Goal: Task Accomplishment & Management: Use online tool/utility

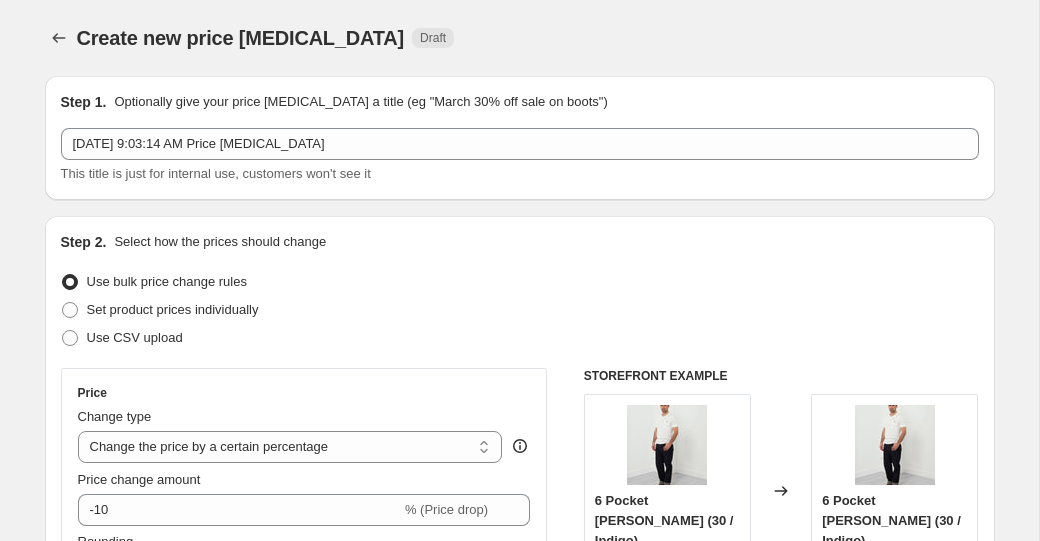
select select "percentage"
select select "collection"
select select "tag"
select select "not_equal"
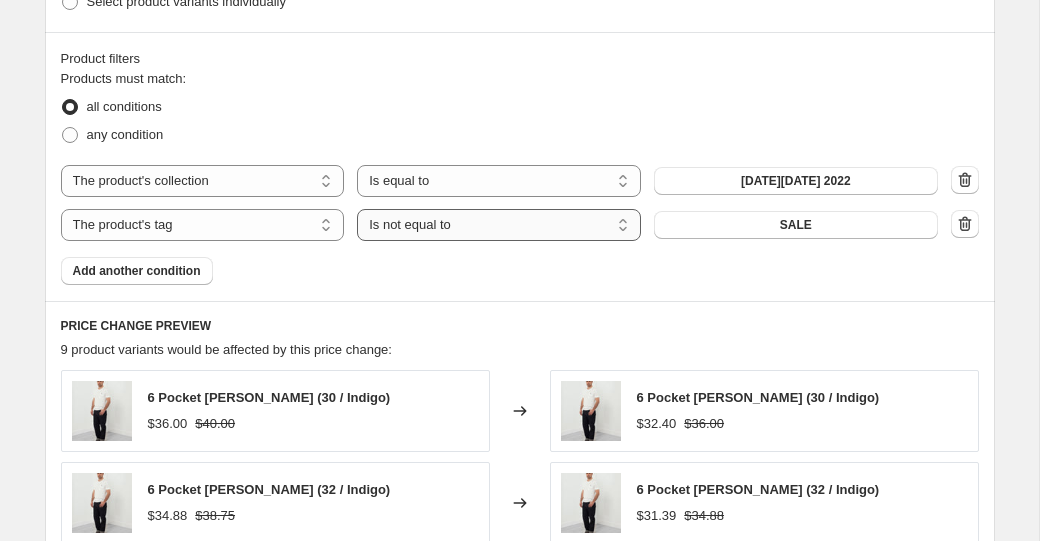
scroll to position [1079, 0]
click at [960, 230] on icon "button" at bounding box center [965, 223] width 20 height 20
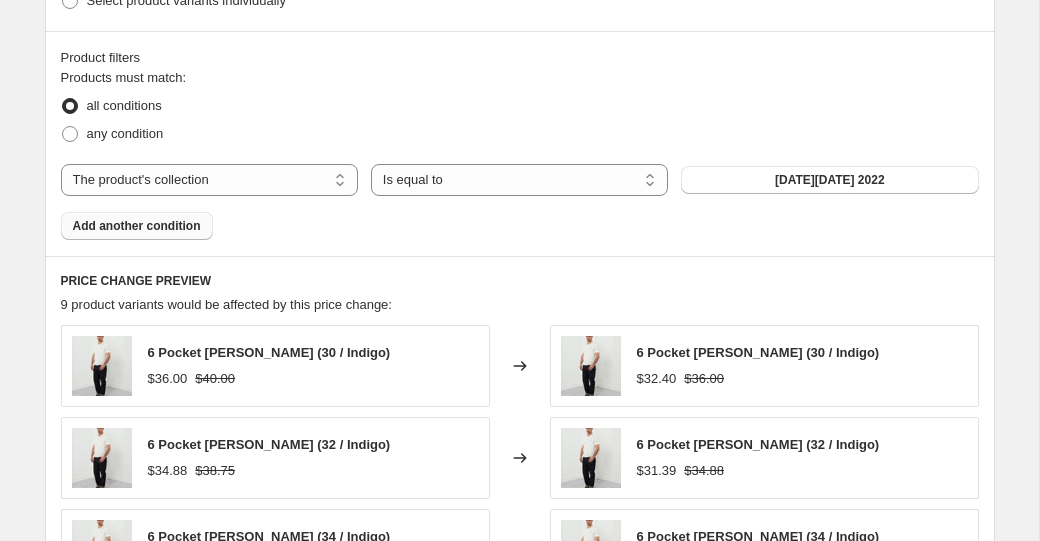
click at [191, 228] on span "Add another condition" at bounding box center [137, 226] width 128 height 16
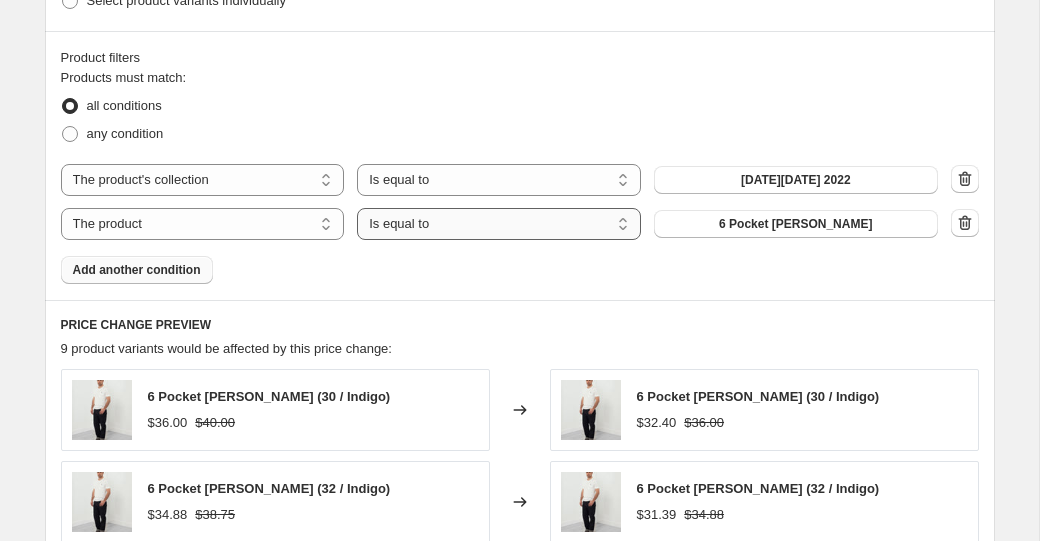
click at [439, 233] on select "Is equal to Is not equal to" at bounding box center [499, 224] width 284 height 32
select select "not_equal"
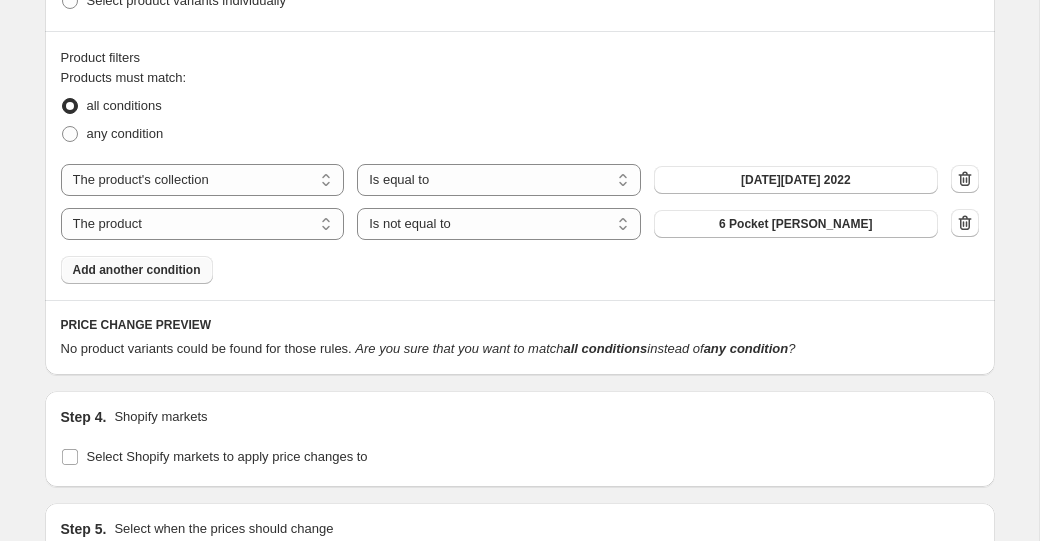
click at [147, 271] on span "Add another condition" at bounding box center [137, 270] width 128 height 16
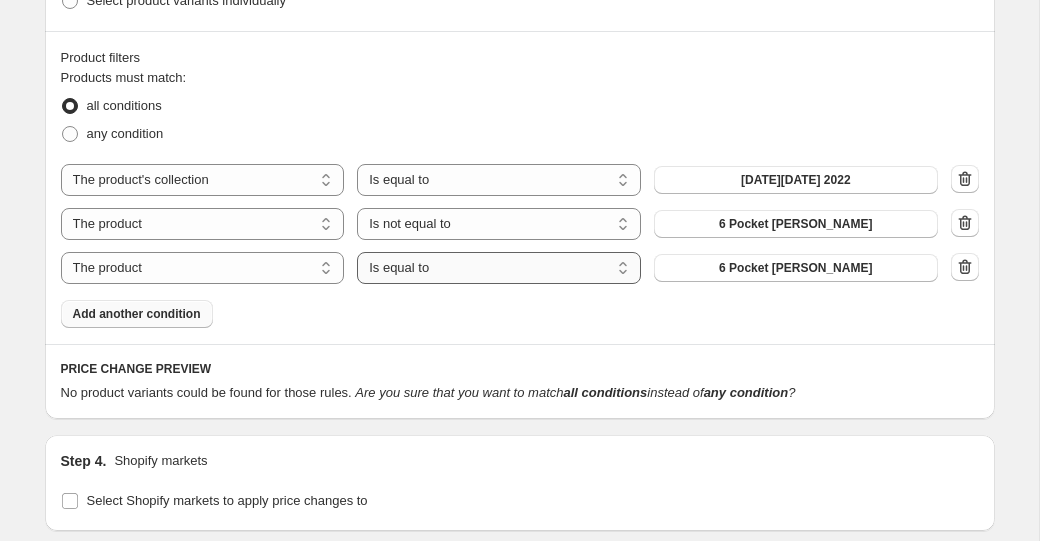
click at [593, 263] on select "Is equal to Is not equal to" at bounding box center [499, 268] width 284 height 32
select select "not_equal"
click at [834, 267] on span "6 Pocket [PERSON_NAME]" at bounding box center [795, 268] width 153 height 16
click at [786, 171] on button "Black Friday 2022" at bounding box center [796, 180] width 284 height 28
click at [542, 185] on select "Is equal to Is not equal to" at bounding box center [499, 180] width 284 height 32
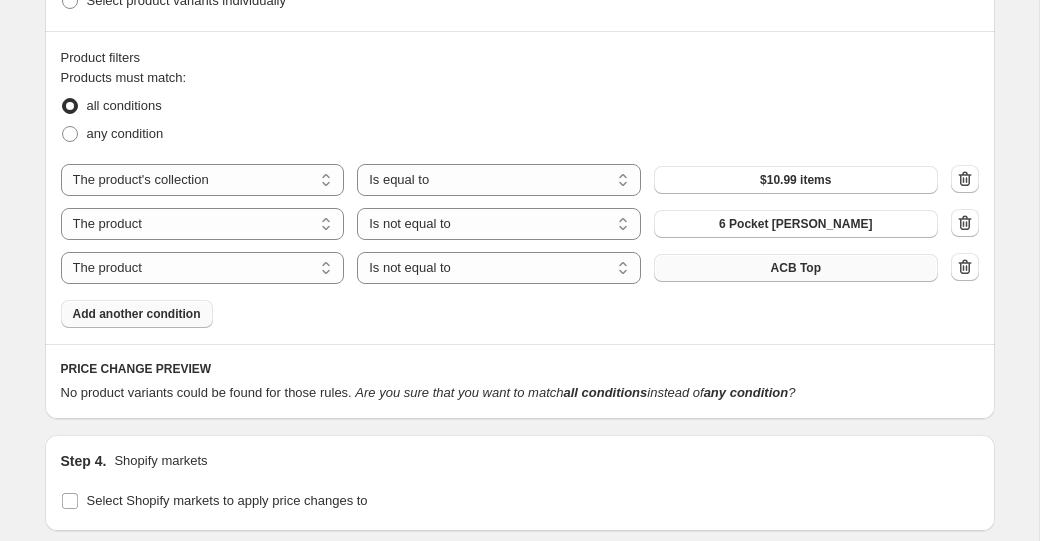
click at [374, 88] on fieldset "Products must match: all conditions any condition" at bounding box center [520, 108] width 918 height 80
click at [160, 130] on span "any condition" at bounding box center [125, 133] width 77 height 15
click at [63, 127] on input "any condition" at bounding box center [62, 126] width 1 height 1
radio input "true"
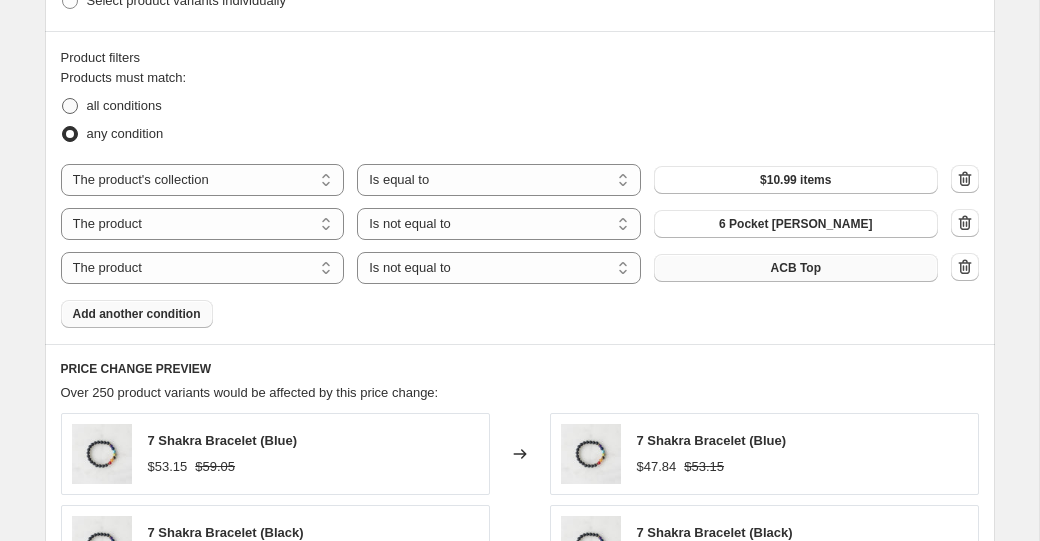
click at [140, 98] on span "all conditions" at bounding box center [124, 105] width 75 height 15
click at [63, 98] on input "all conditions" at bounding box center [62, 98] width 1 height 1
radio input "true"
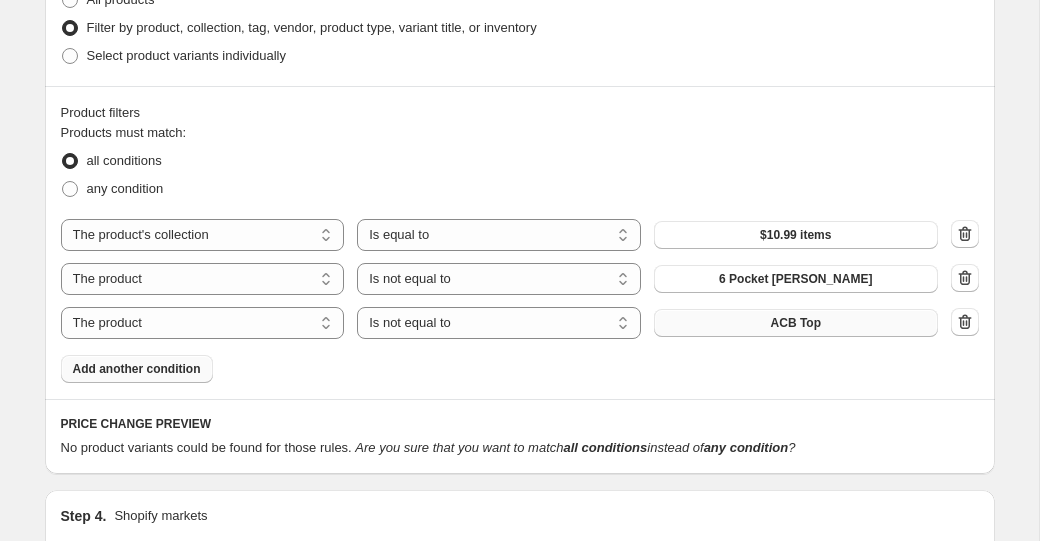
scroll to position [1029, 0]
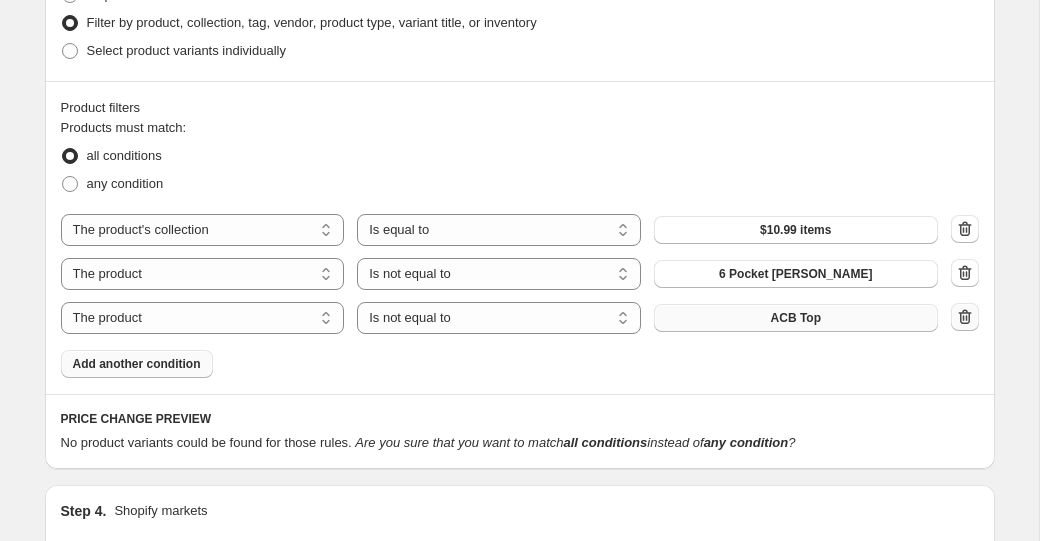
click at [968, 320] on icon "button" at bounding box center [964, 316] width 13 height 15
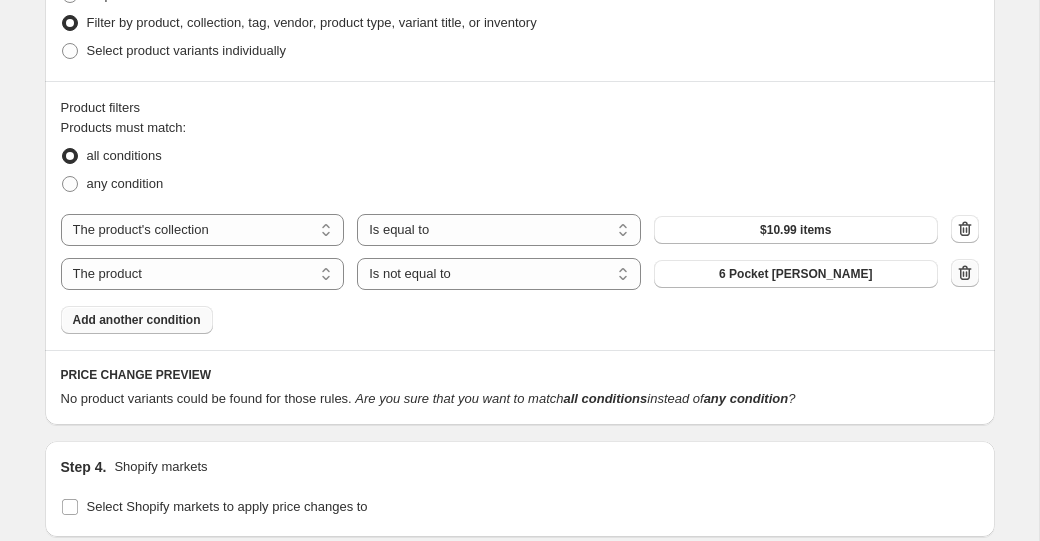
click at [963, 271] on icon "button" at bounding box center [965, 273] width 20 height 20
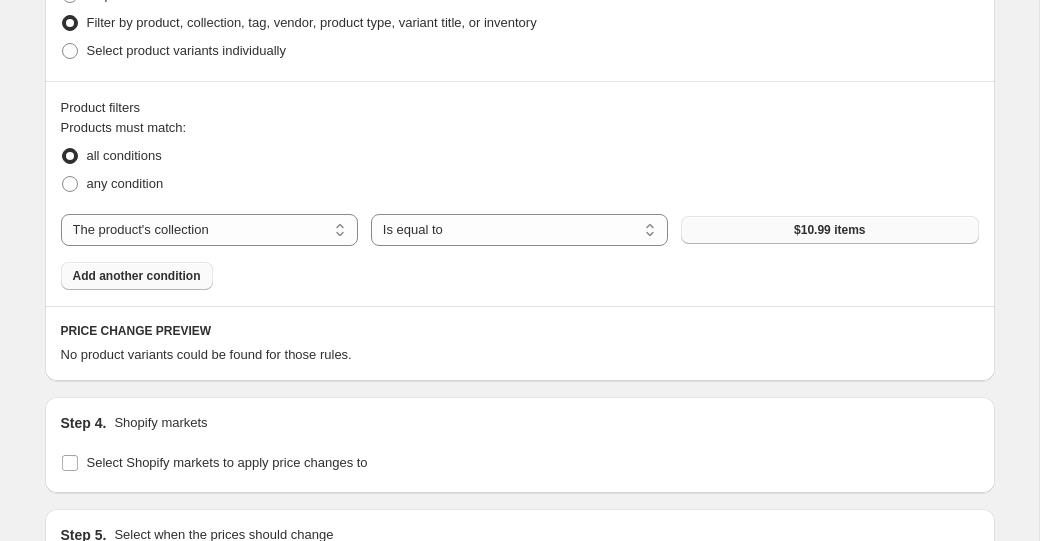
click at [765, 226] on button "$10.99 items" at bounding box center [829, 230] width 297 height 28
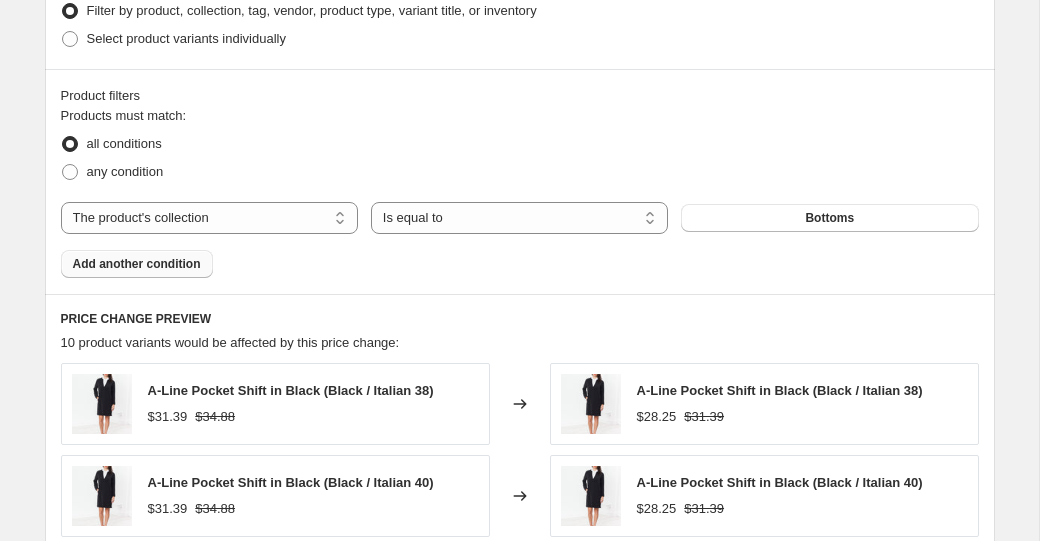
scroll to position [1002, 0]
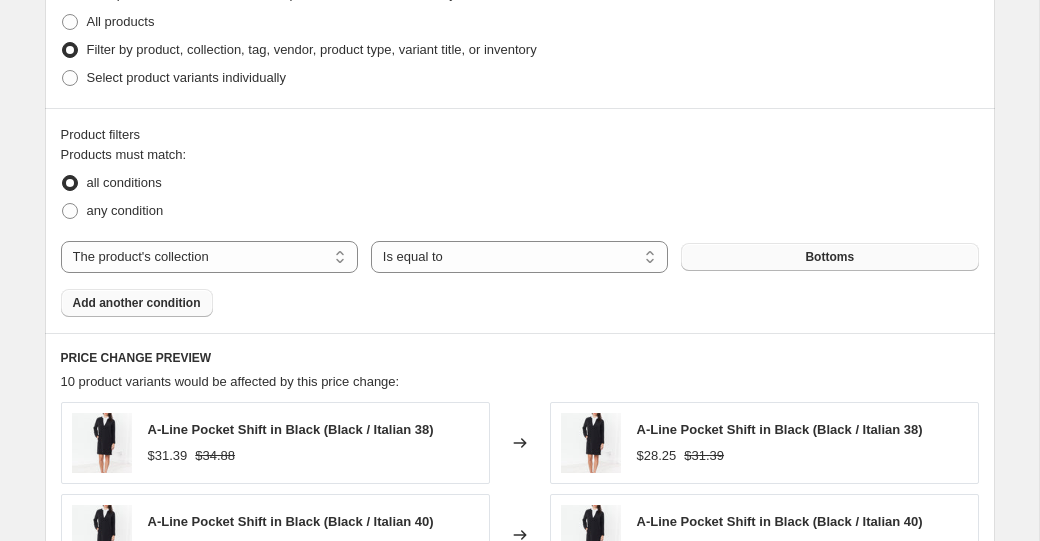
click at [825, 253] on span "Bottoms" at bounding box center [829, 257] width 49 height 16
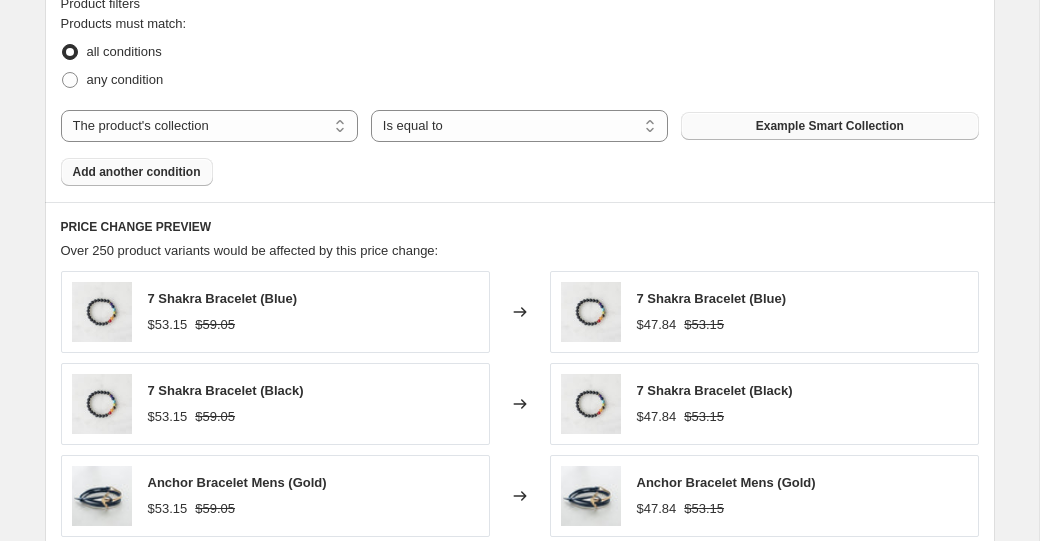
scroll to position [1199, 0]
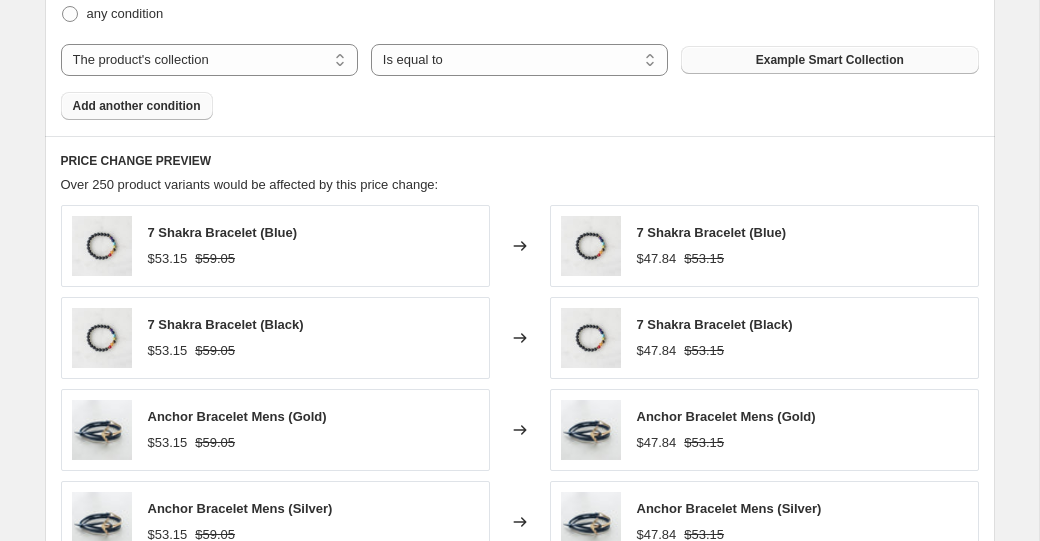
click at [167, 109] on span "Add another condition" at bounding box center [137, 106] width 128 height 16
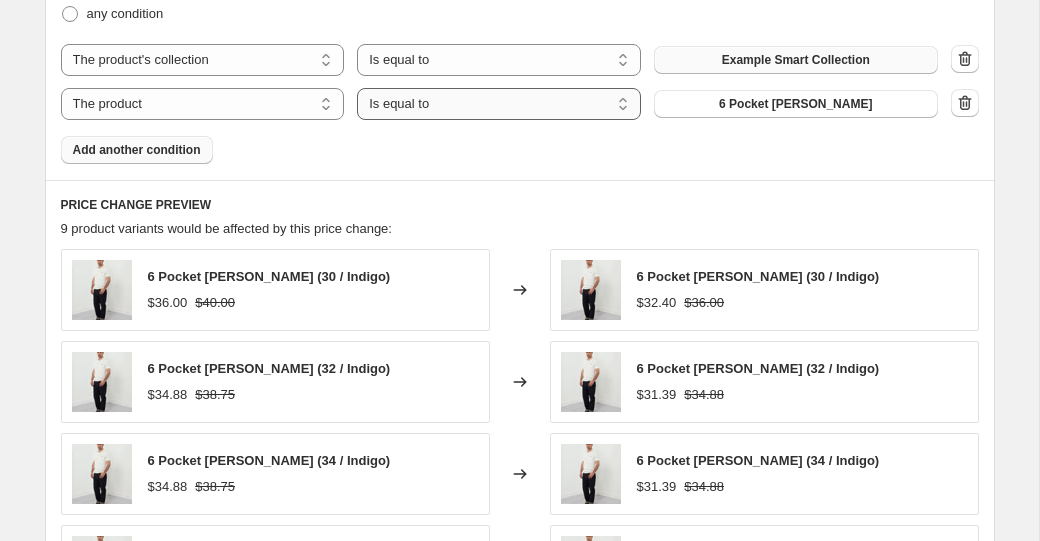
click at [441, 105] on select "Is equal to Is not equal to" at bounding box center [499, 104] width 284 height 32
select select "not_equal"
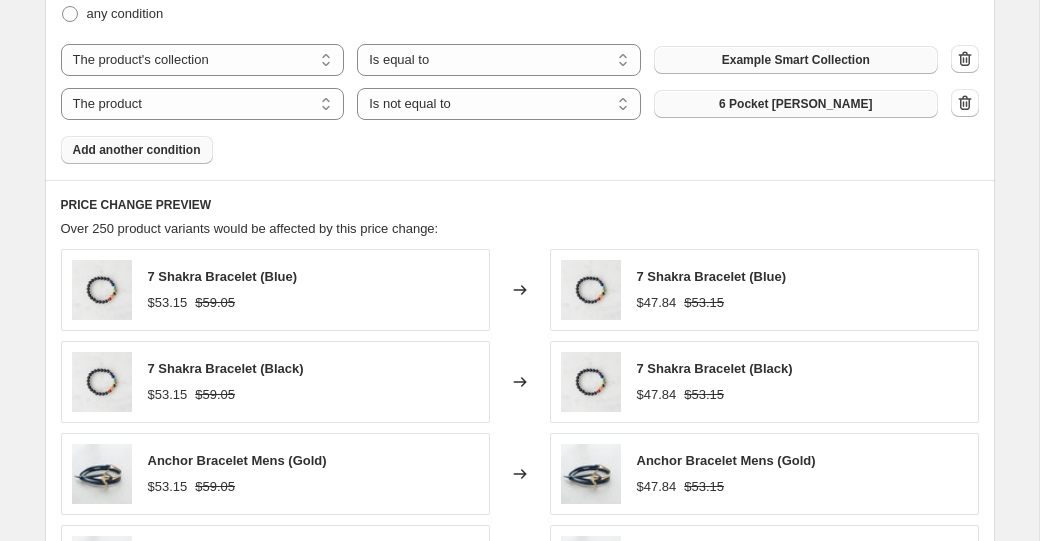
click at [775, 102] on span "6 Pocket Jean" at bounding box center [795, 104] width 153 height 16
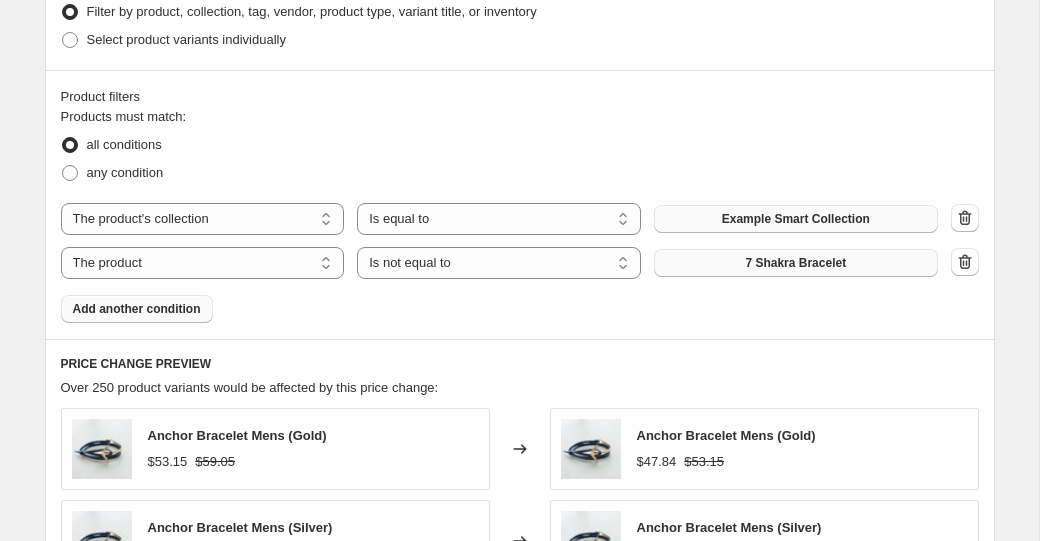
scroll to position [1042, 0]
